Goal: Find contact information: Find contact information

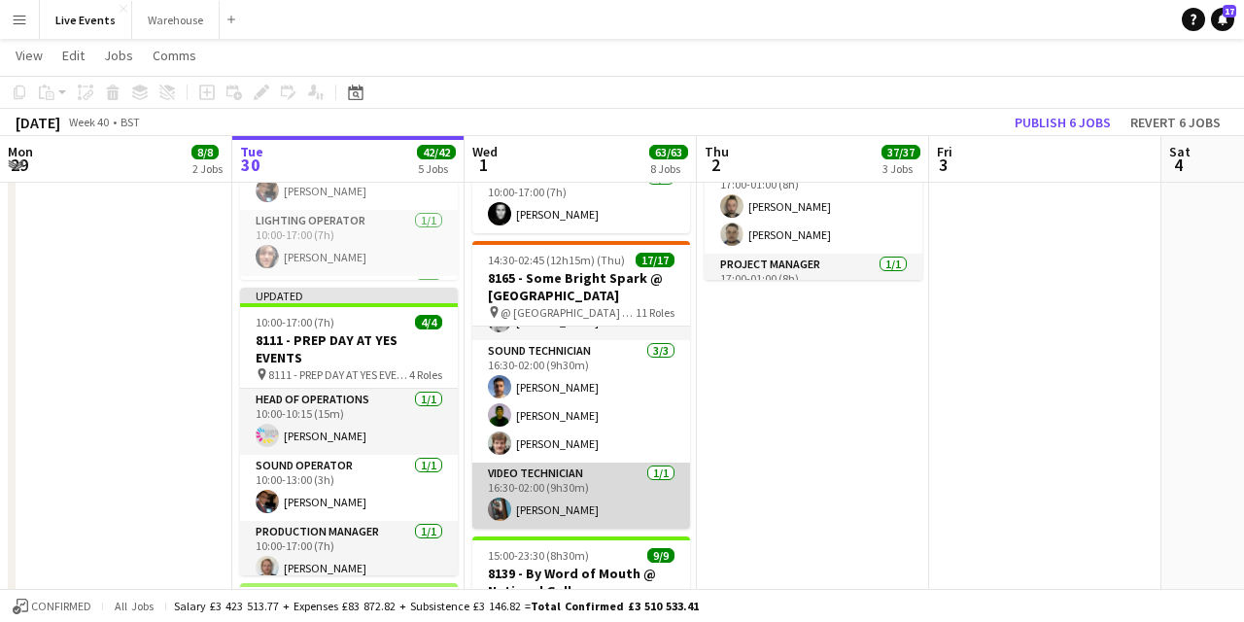
scroll to position [927, 0]
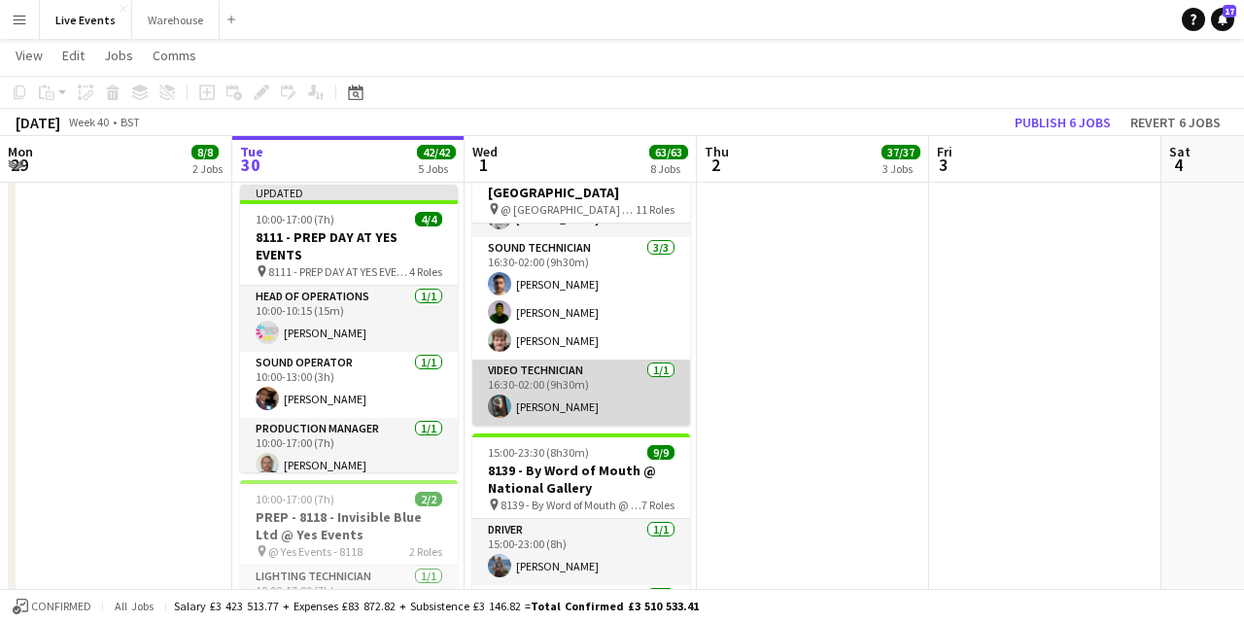
click at [556, 409] on app-card-role "Video Technician 1/1 16:30-02:00 (9h30m) Oliver Hatchett" at bounding box center [581, 393] width 218 height 66
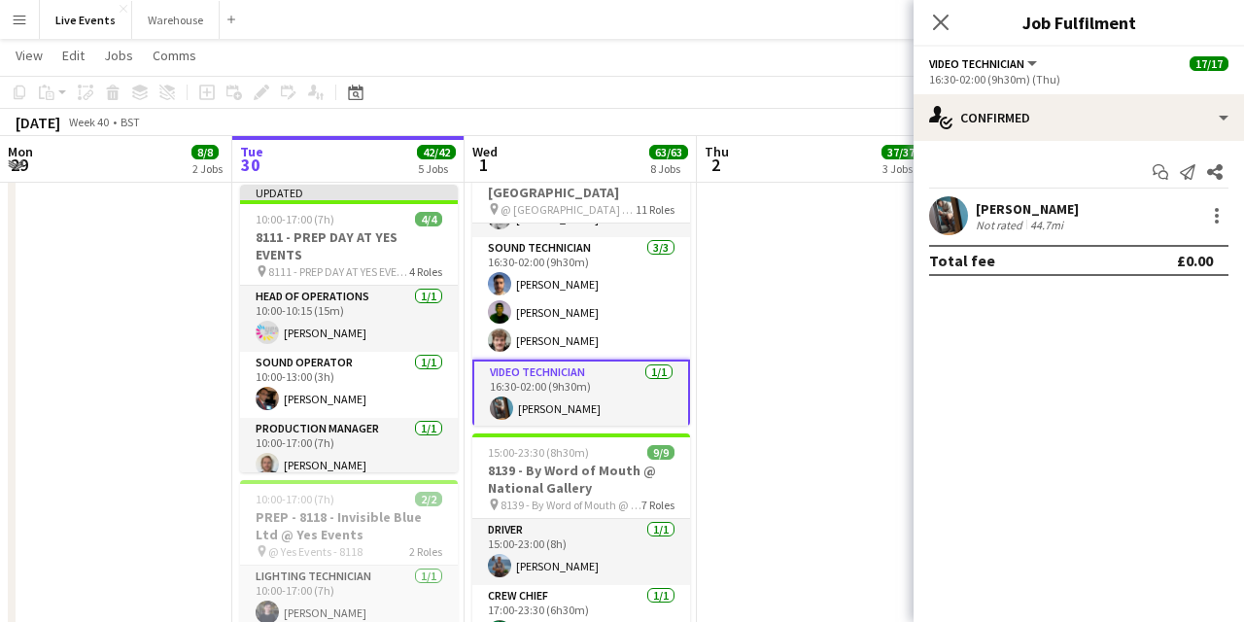
click at [930, 214] on div "[PERSON_NAME]" at bounding box center [1027, 208] width 103 height 17
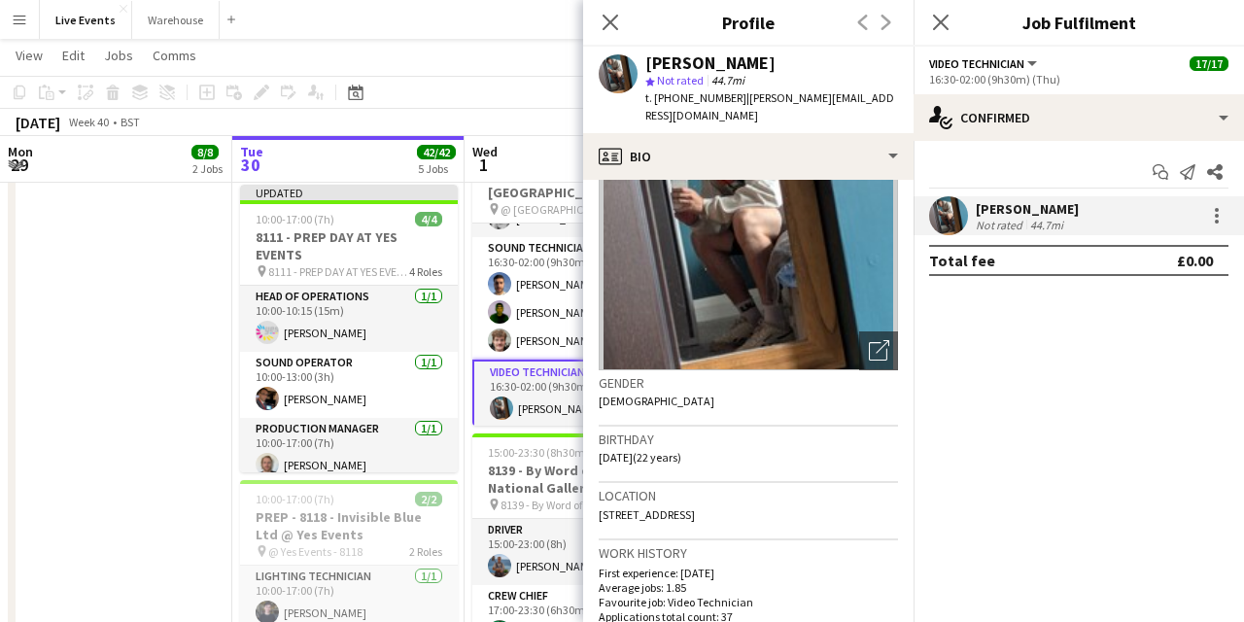
scroll to position [0, 0]
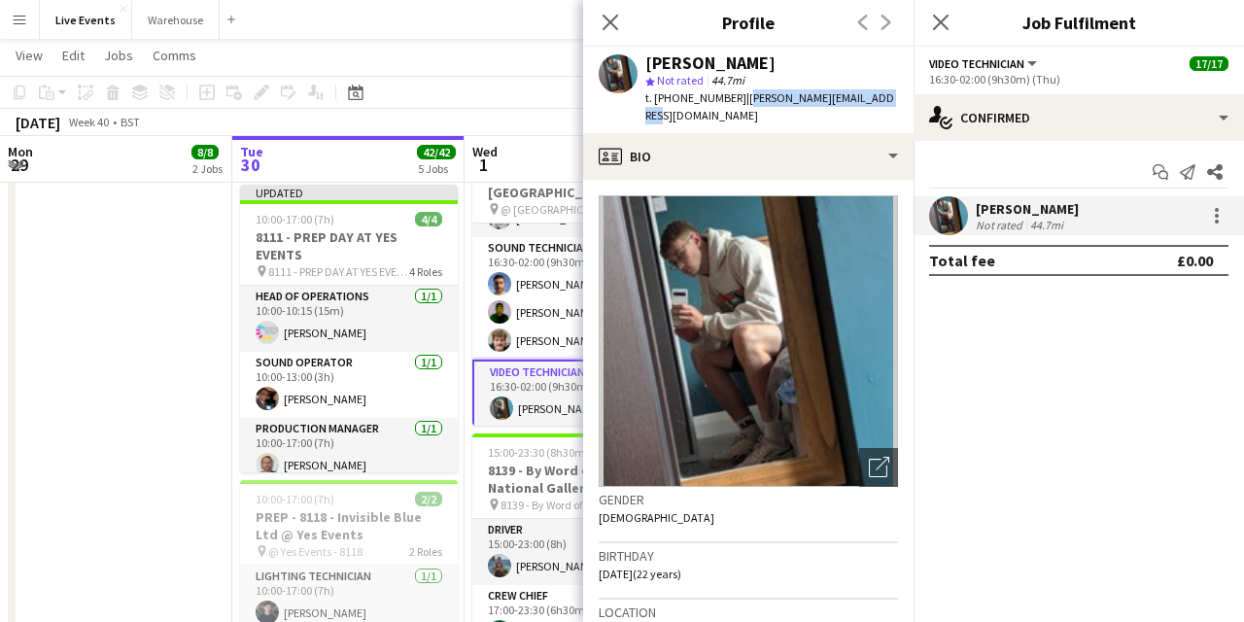
drag, startPoint x: 868, startPoint y: 98, endPoint x: 742, endPoint y: 95, distance: 125.4
click at [739, 95] on div "Oliver Hatchett star Not rated 44.7mi t. +447483822944 | ollie@thehatchetts.co.…" at bounding box center [748, 90] width 330 height 86
copy span "ollie@thehatchetts.co.uk"
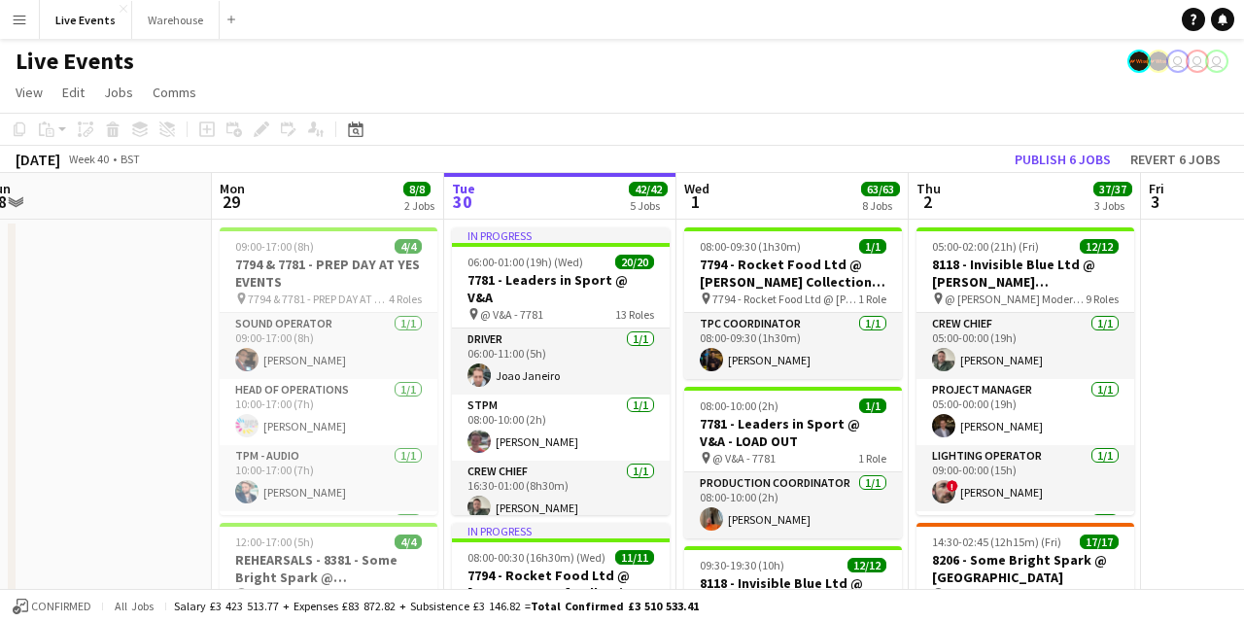
scroll to position [0, 567]
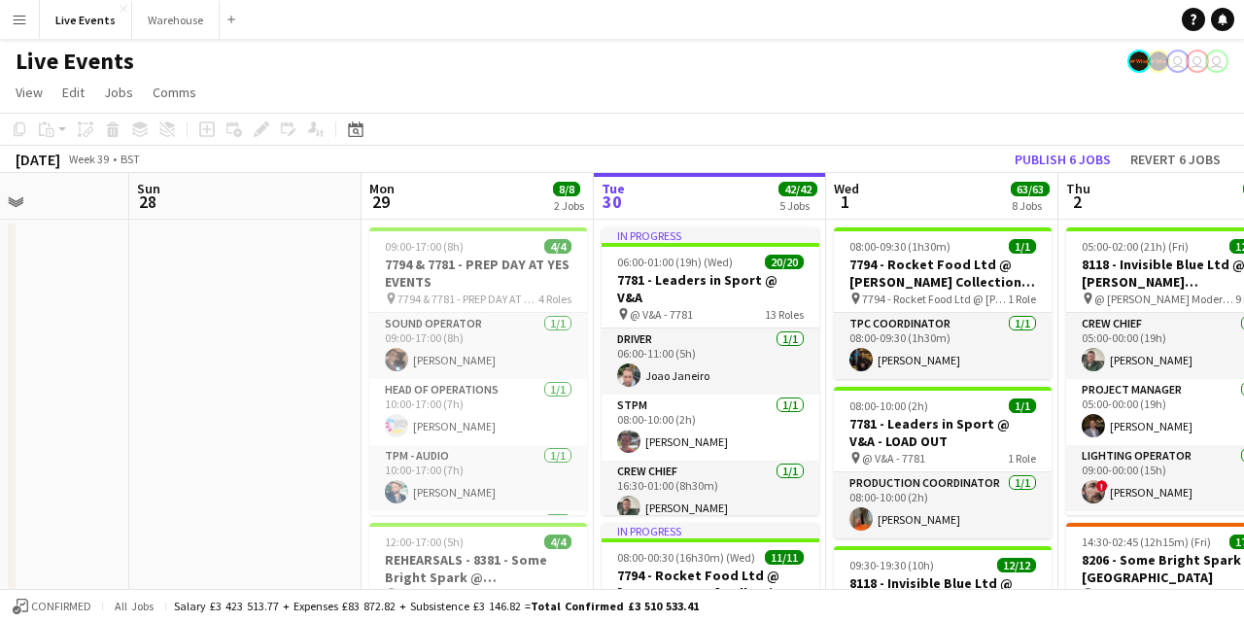
drag, startPoint x: 361, startPoint y: 212, endPoint x: 703, endPoint y: 192, distance: 342.6
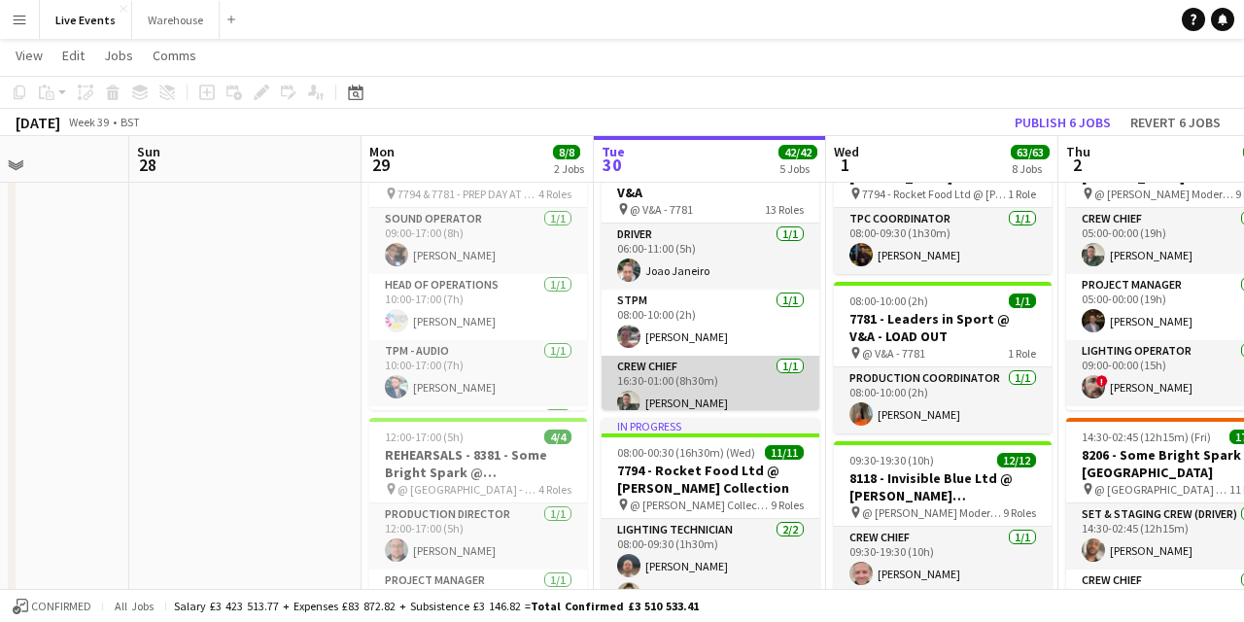
scroll to position [206, 0]
